Goal: Transaction & Acquisition: Purchase product/service

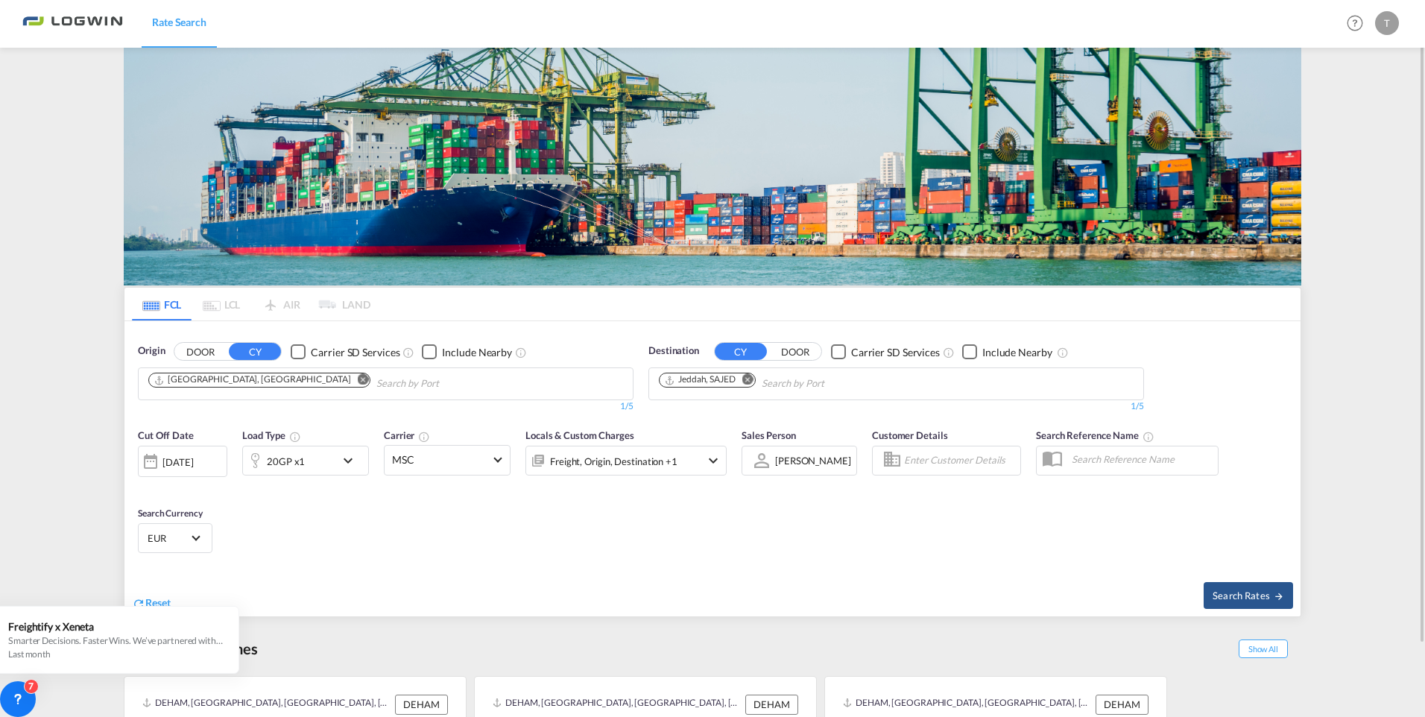
click at [358, 379] on md-icon "Remove" at bounding box center [363, 379] width 11 height 11
click at [753, 379] on md-icon "Remove" at bounding box center [747, 379] width 11 height 11
click at [244, 425] on div "[GEOGRAPHIC_DATA] [GEOGRAPHIC_DATA] DEHAM" at bounding box center [263, 416] width 283 height 40
type input "s"
type input "zan"
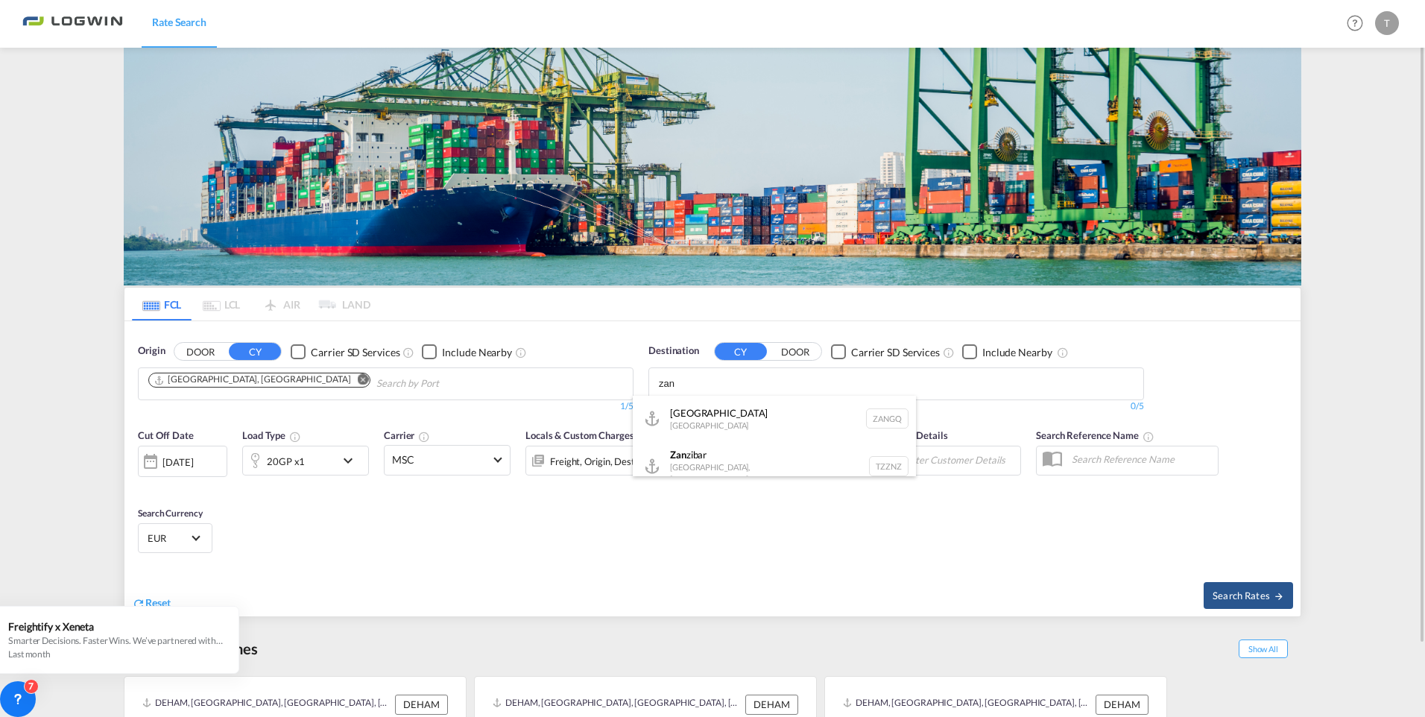
click at [731, 464] on div "Zan zibar [GEOGRAPHIC_DATA], [GEOGRAPHIC_DATA] TZZNZ" at bounding box center [774, 465] width 283 height 51
click at [354, 466] on md-icon "icon-chevron-down" at bounding box center [351, 461] width 25 height 18
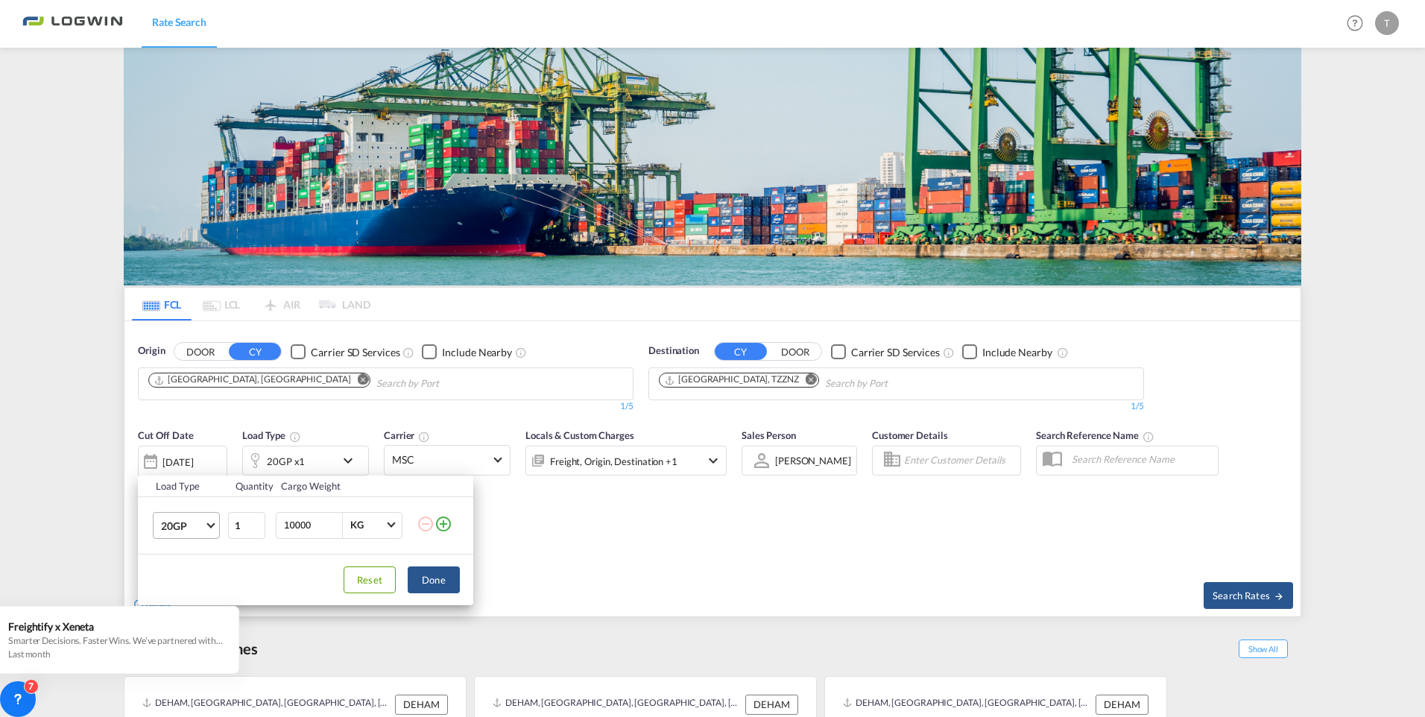
click at [212, 519] on md-select-value "20GP" at bounding box center [189, 525] width 60 height 25
click at [171, 559] on div "40GP" at bounding box center [174, 561] width 26 height 15
drag, startPoint x: 314, startPoint y: 528, endPoint x: 279, endPoint y: 531, distance: 35.1
click at [279, 531] on div "10000 KG KG" at bounding box center [339, 525] width 127 height 27
click at [435, 577] on button "Done" at bounding box center [434, 579] width 52 height 27
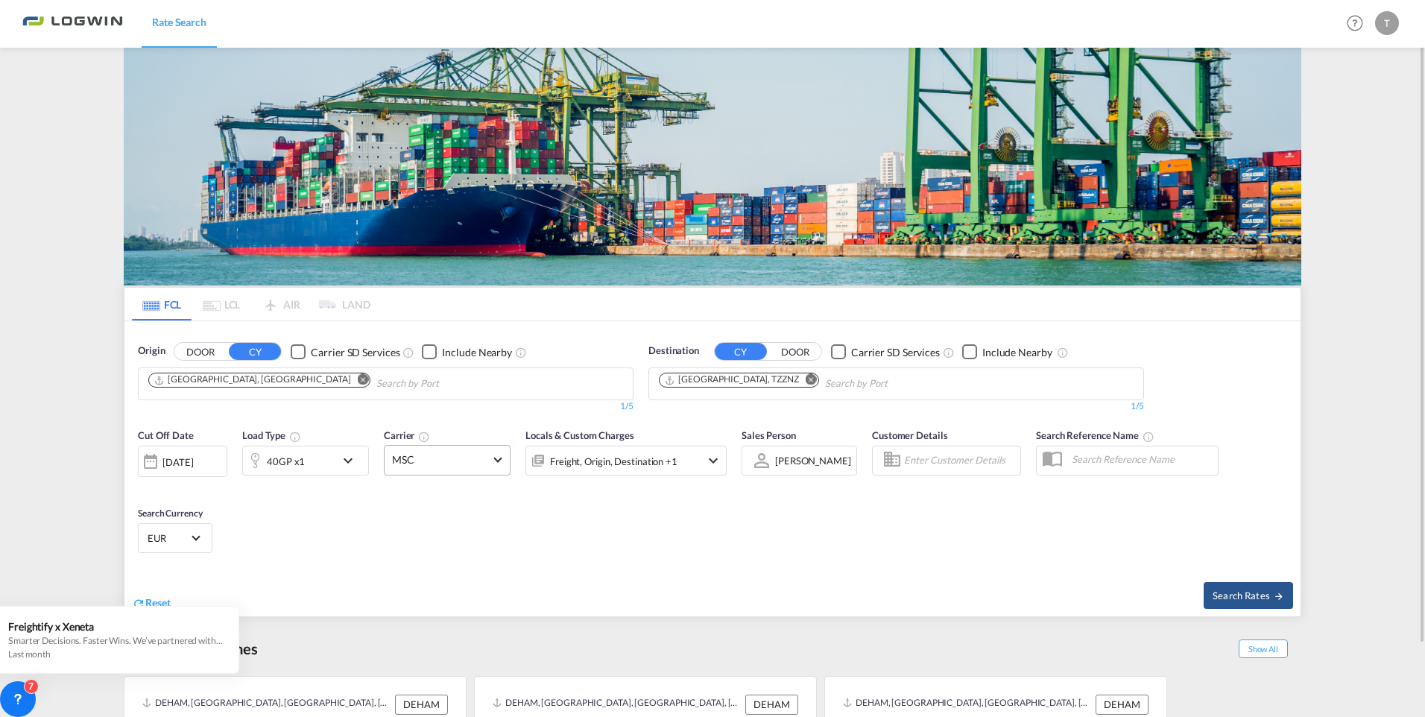
click at [463, 463] on span "MSC" at bounding box center [440, 459] width 97 height 15
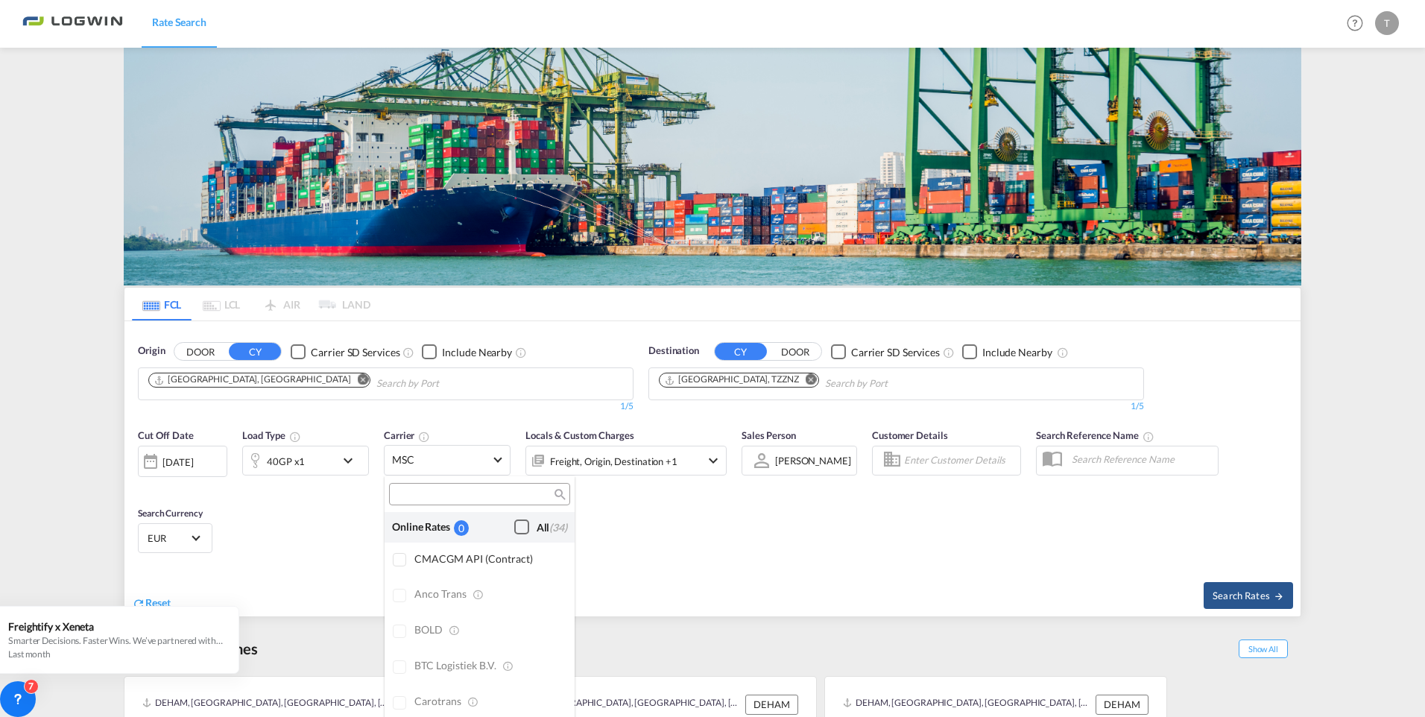
scroll to position [2556, 0]
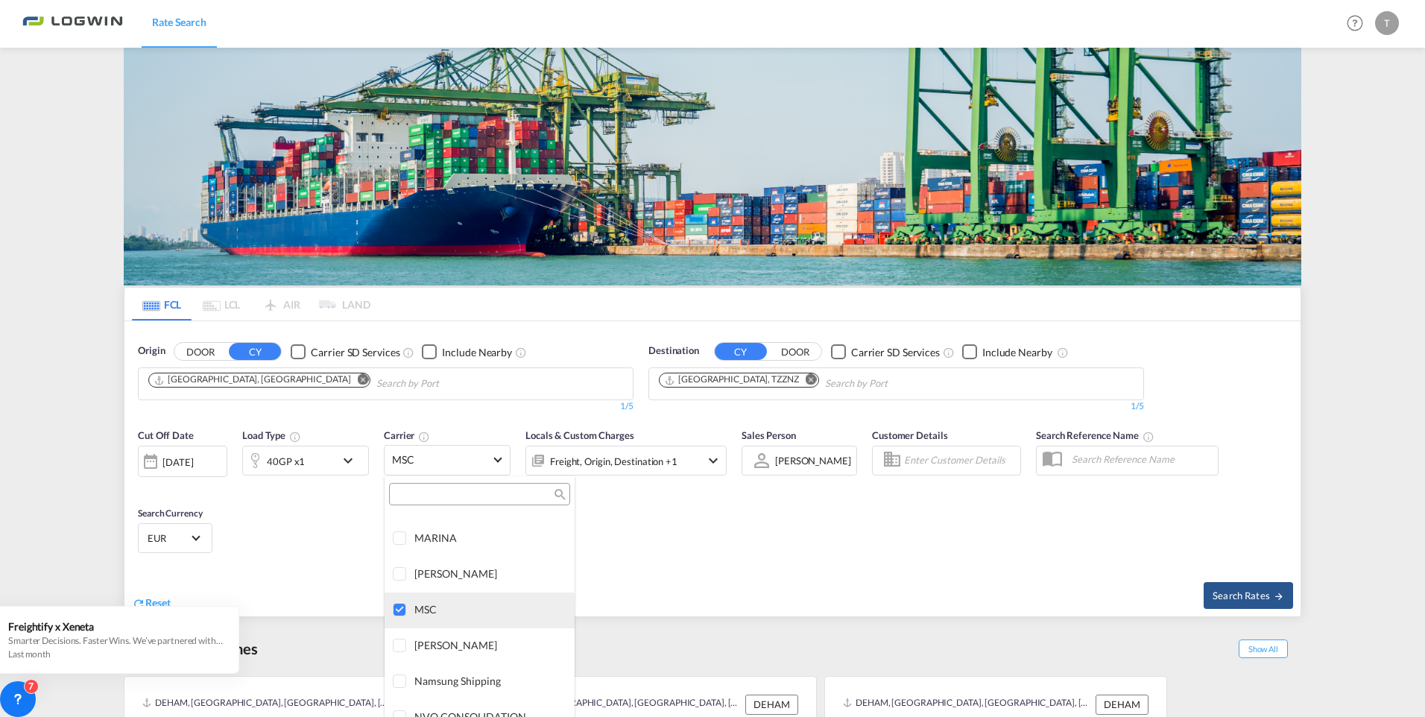
click at [393, 608] on div at bounding box center [400, 610] width 15 height 15
click at [458, 493] on input "search" at bounding box center [473, 494] width 160 height 13
click at [939, 515] on md-backdrop at bounding box center [712, 358] width 1425 height 717
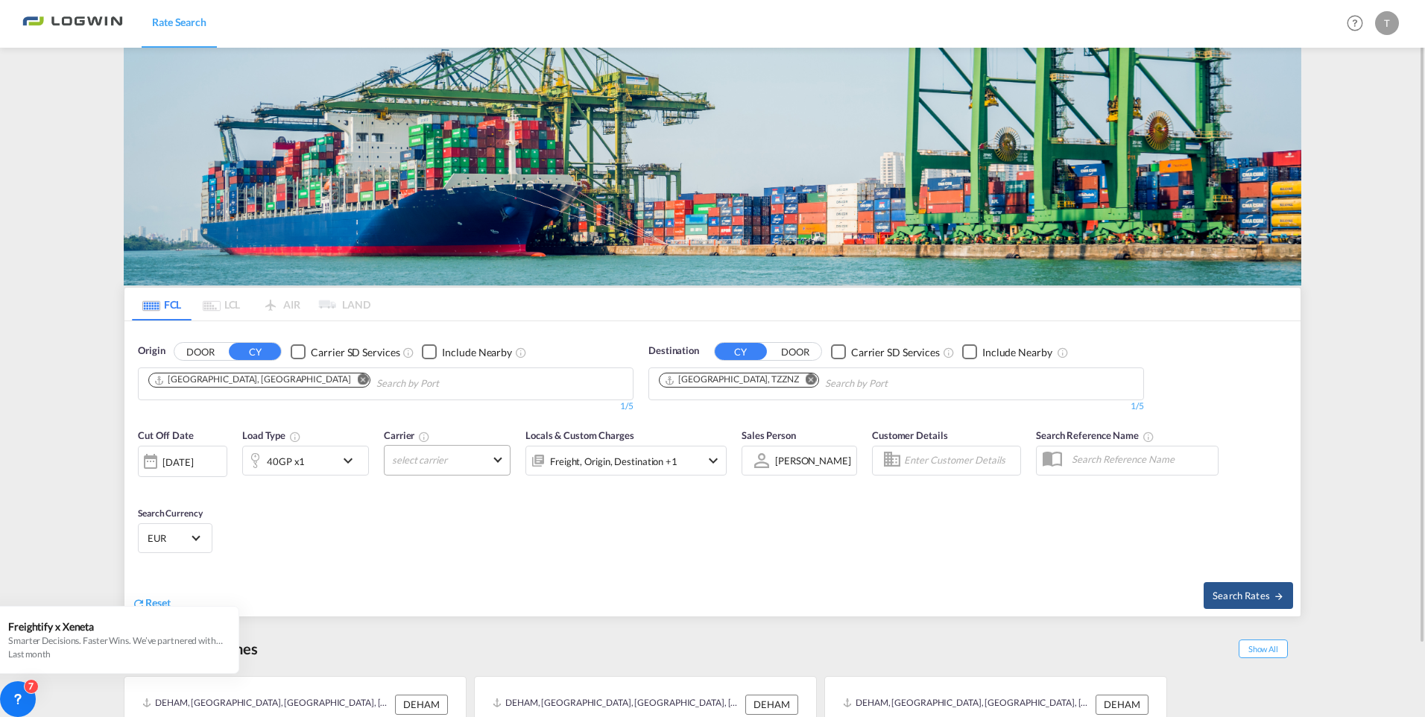
click at [498, 459] on md-select "select carrier" at bounding box center [447, 460] width 127 height 31
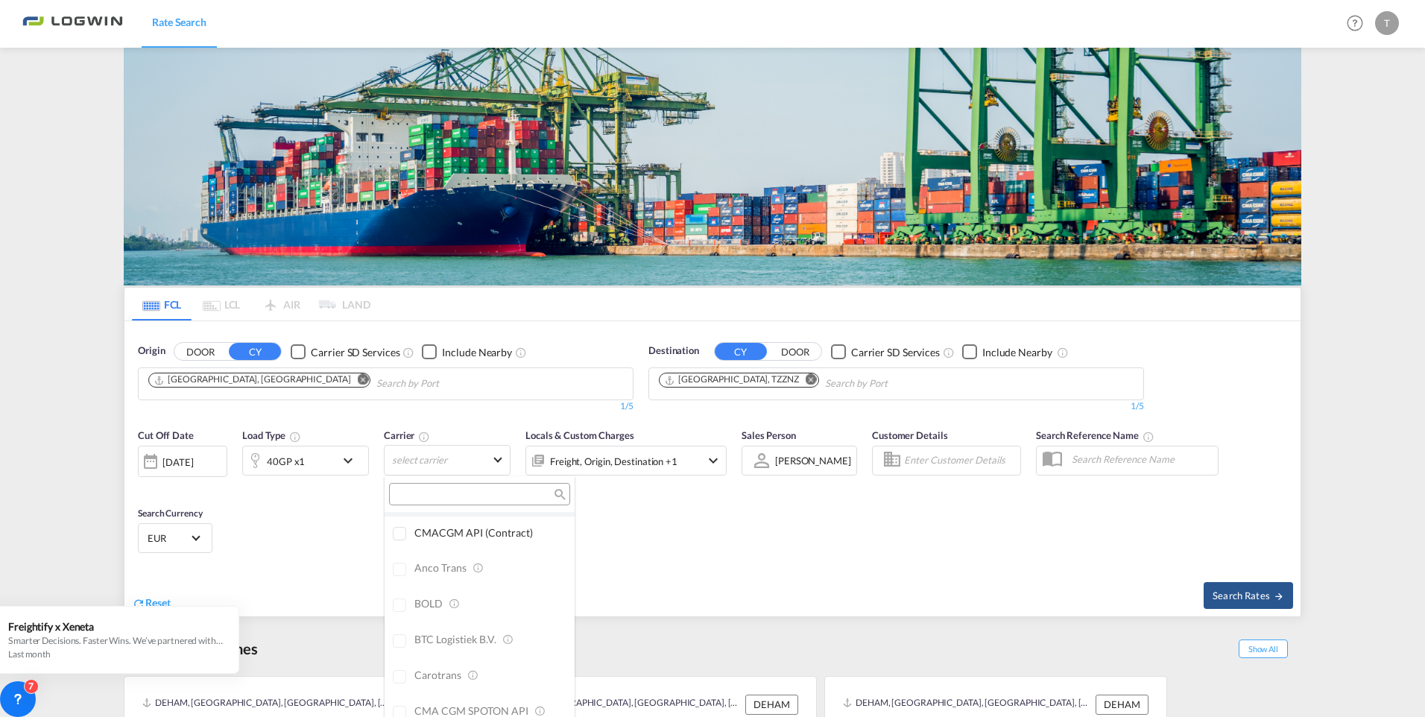
scroll to position [0, 0]
click at [437, 496] on input "search" at bounding box center [473, 493] width 160 height 13
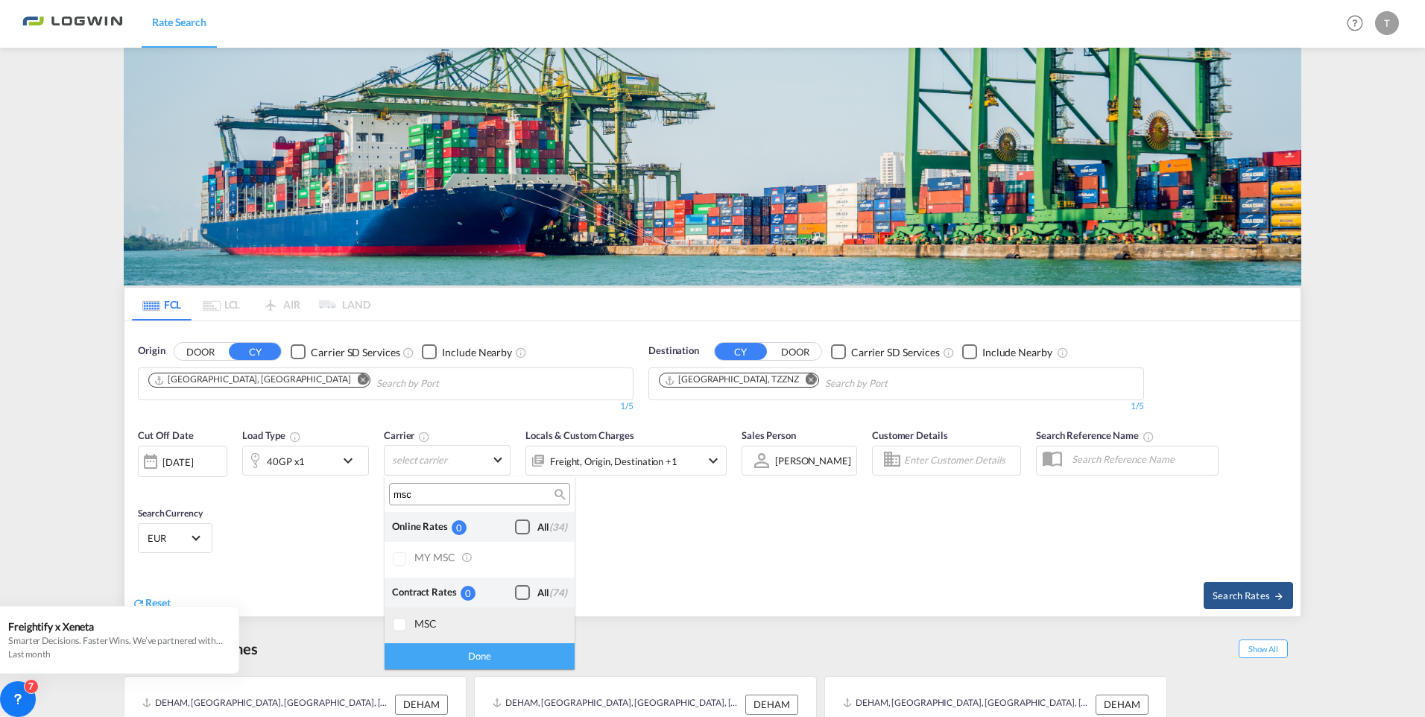
click at [399, 624] on div at bounding box center [400, 625] width 15 height 15
click at [397, 625] on div at bounding box center [400, 625] width 15 height 15
type input "evergree"
click at [402, 626] on div at bounding box center [400, 625] width 15 height 15
click at [773, 574] on md-backdrop at bounding box center [712, 358] width 1425 height 717
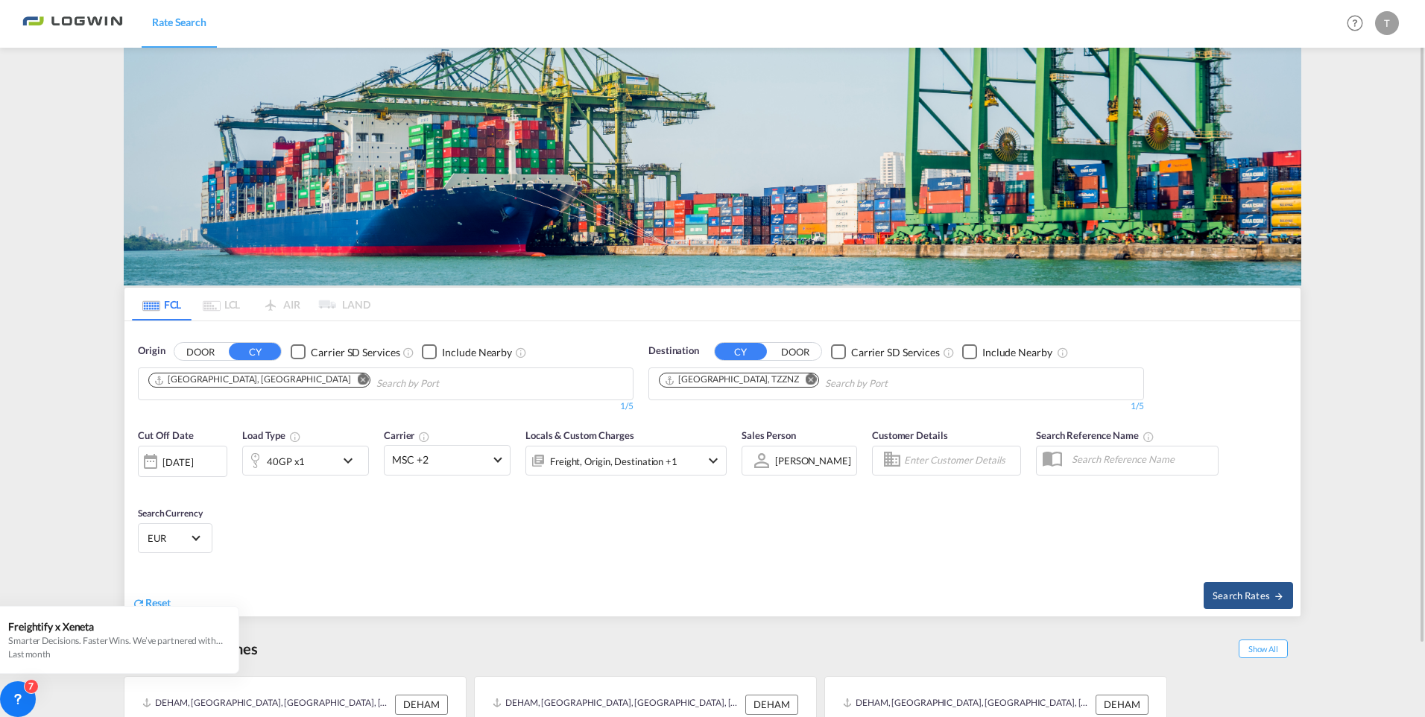
click at [716, 461] on md-icon "icon-chevron-down" at bounding box center [713, 461] width 18 height 18
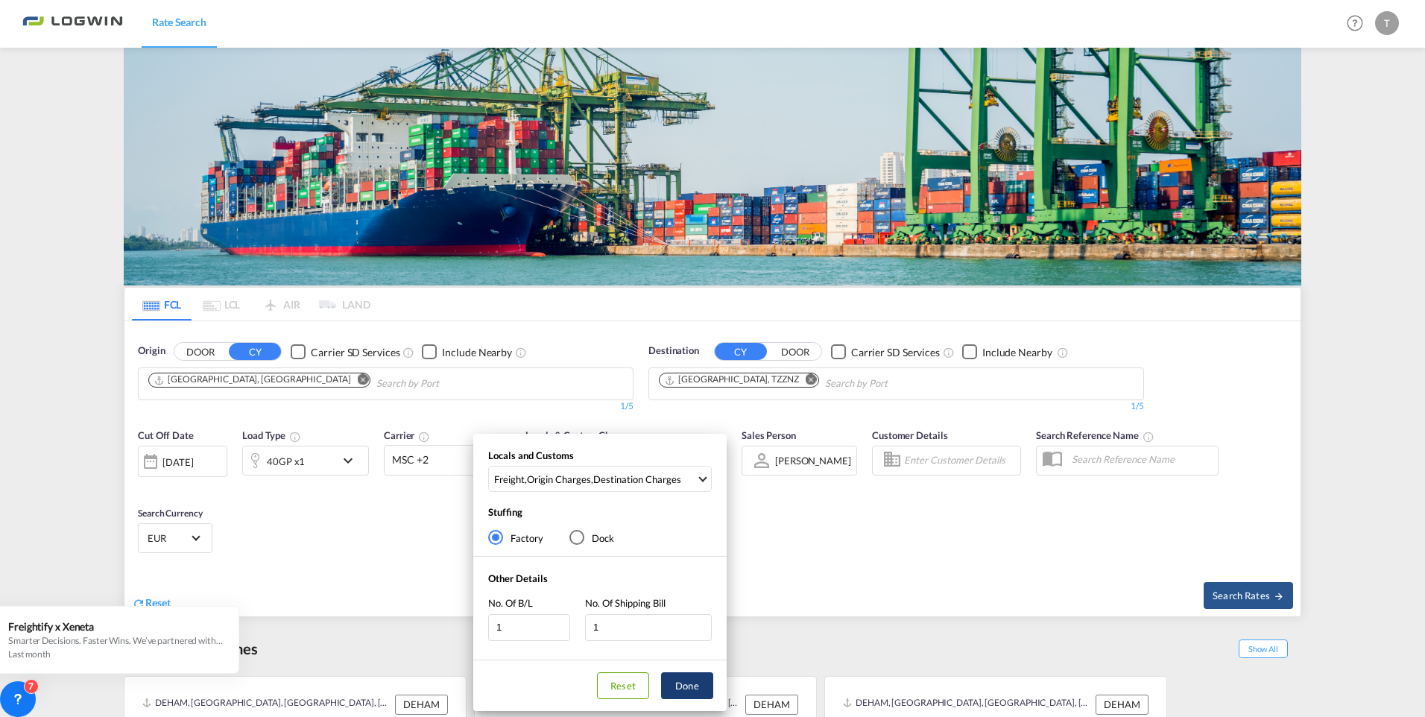
click at [684, 690] on button "Done" at bounding box center [687, 685] width 52 height 27
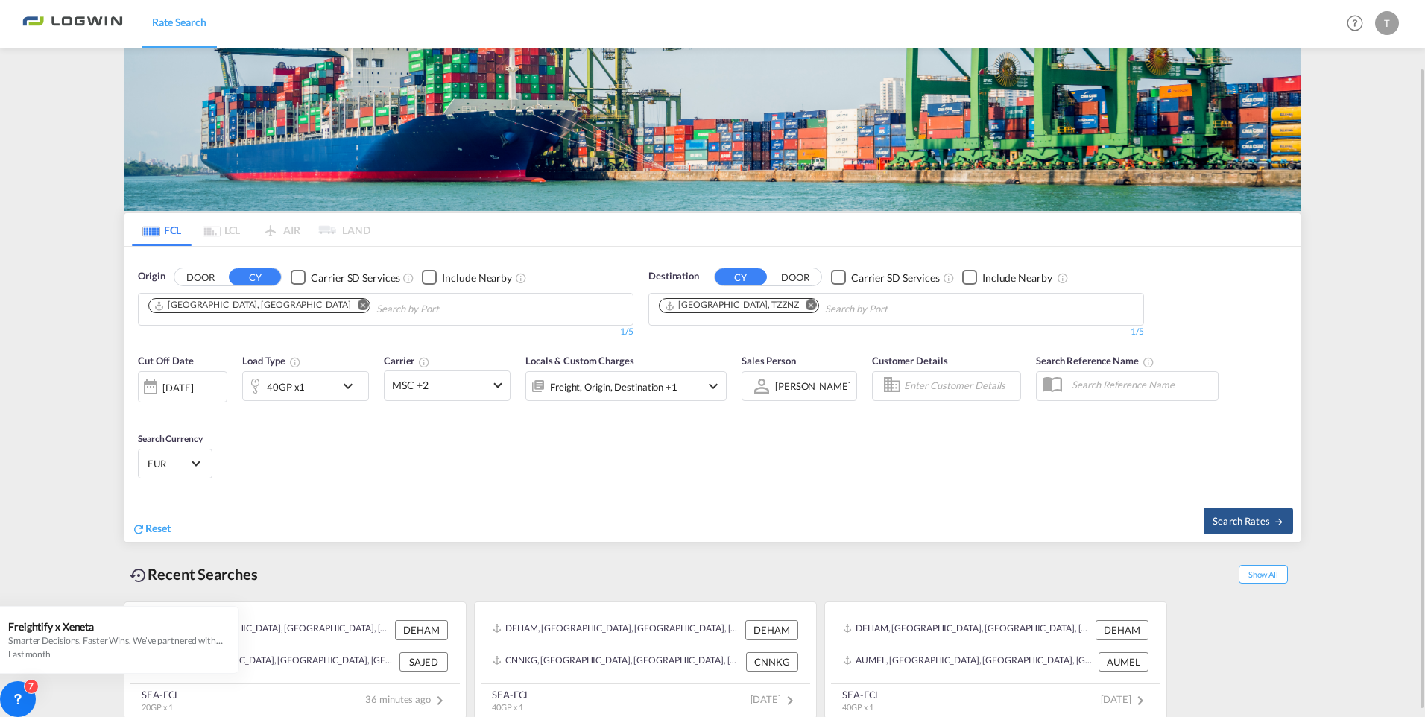
scroll to position [80, 0]
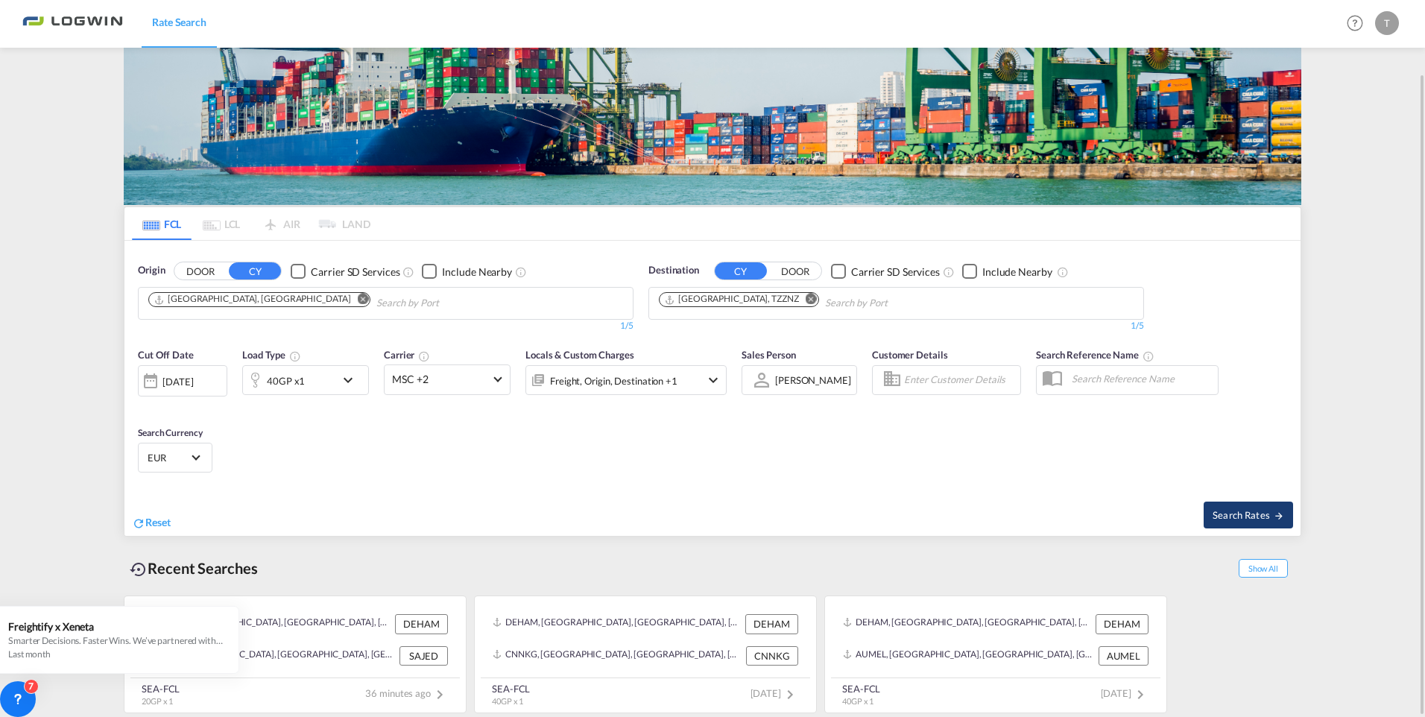
click at [1249, 515] on span "Search Rates" at bounding box center [1248, 515] width 72 height 12
type input "DEHAM to TZZNZ / [DATE]"
